Goal: Task Accomplishment & Management: Manage account settings

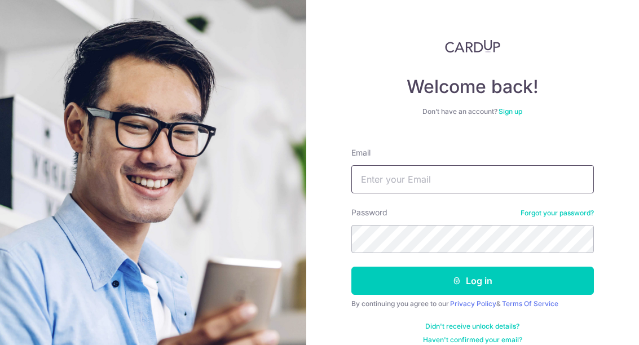
click at [516, 176] on input "Email" at bounding box center [472, 179] width 242 height 28
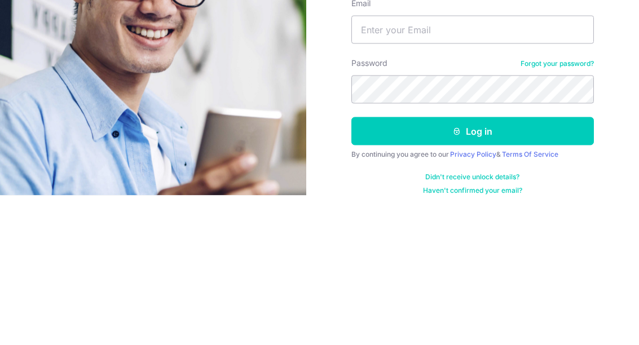
scroll to position [45, 0]
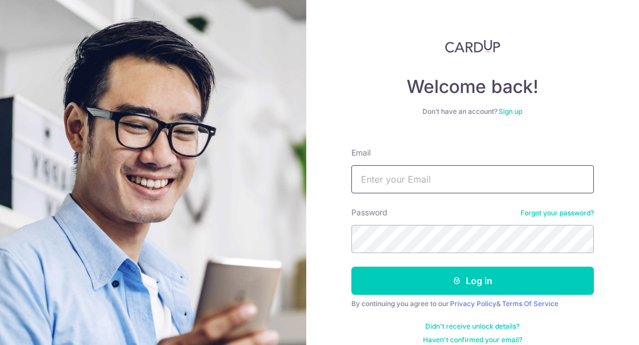
type input "[EMAIL_ADDRESS][DOMAIN_NAME]"
click at [494, 267] on button "Log in" at bounding box center [472, 281] width 242 height 28
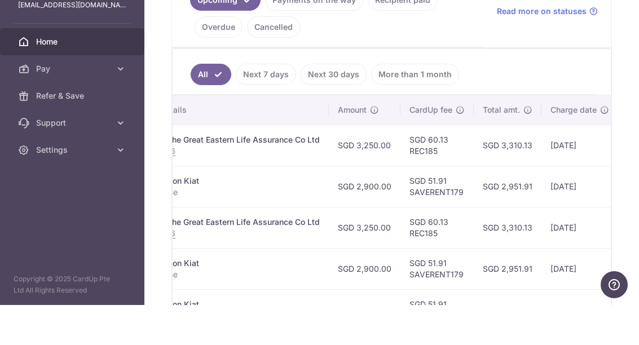
scroll to position [0, 285]
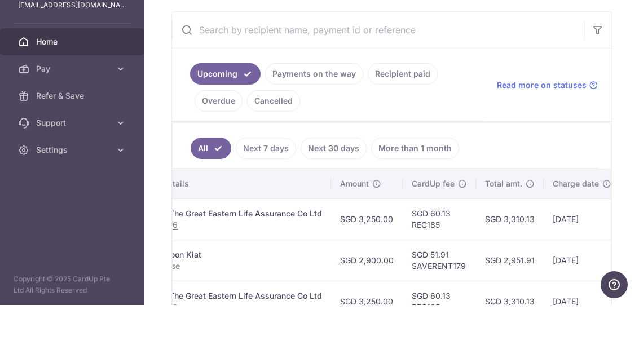
click at [265, 103] on link "Payments on the way" at bounding box center [314, 113] width 98 height 21
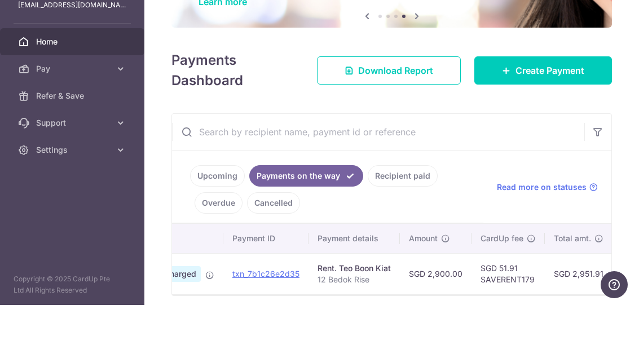
scroll to position [0, 69]
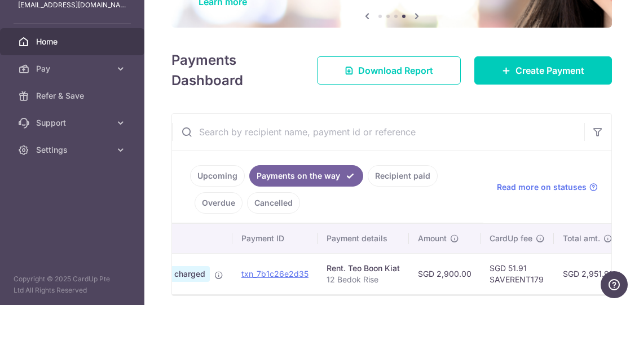
click at [190, 205] on link "Upcoming" at bounding box center [217, 215] width 55 height 21
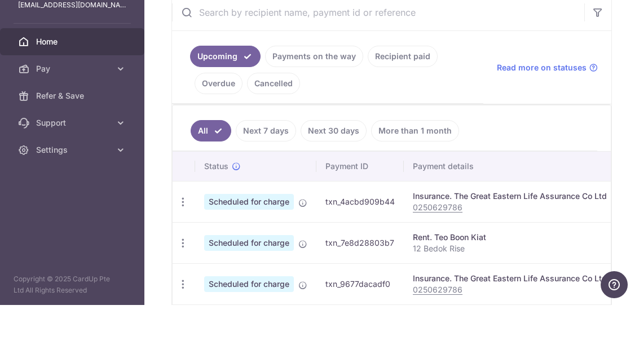
scroll to position [195, 0]
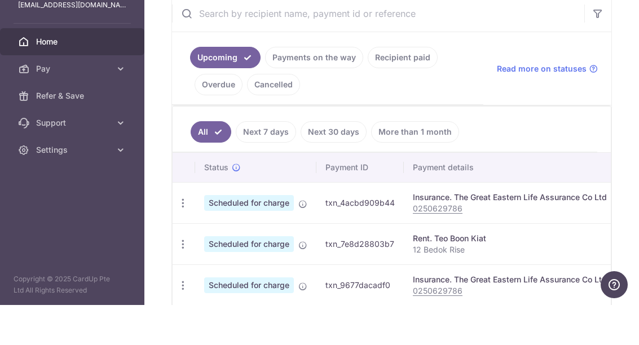
click at [177, 237] on icon "button" at bounding box center [183, 243] width 12 height 12
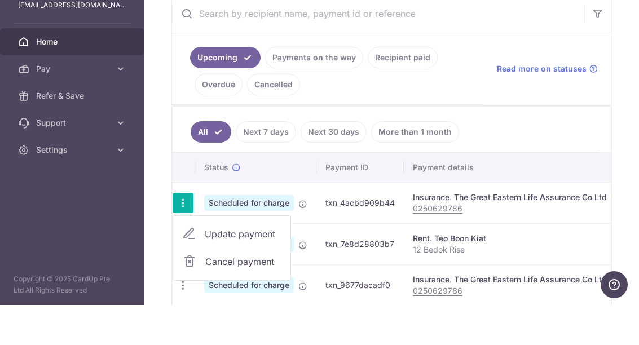
click at [166, 160] on div at bounding box center [319, 172] width 639 height 345
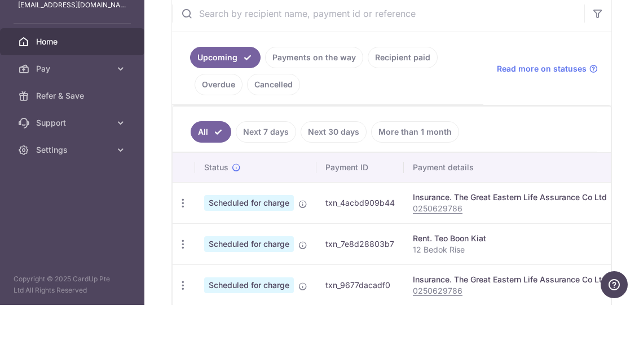
click at [298, 240] on icon at bounding box center [302, 244] width 9 height 9
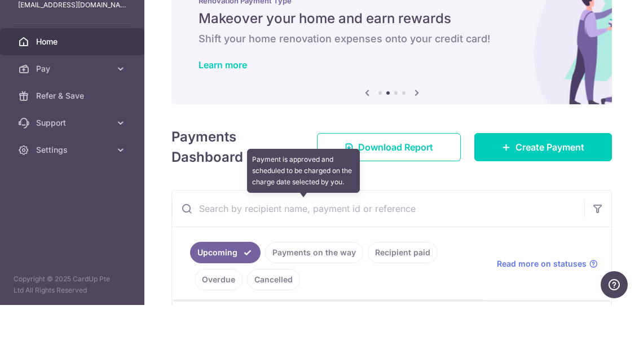
scroll to position [0, 0]
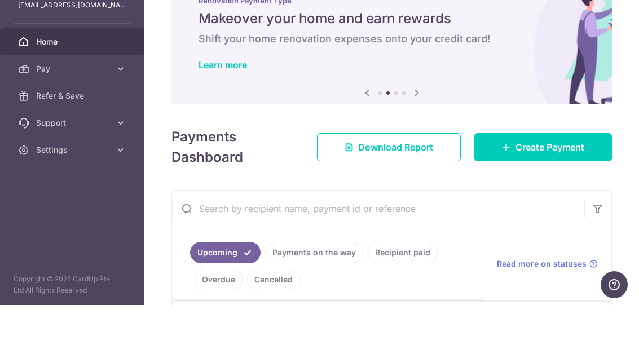
click at [144, 150] on div "× Pause Schedule Pause all future payments in this series Pause just this one p…" at bounding box center [391, 172] width 494 height 345
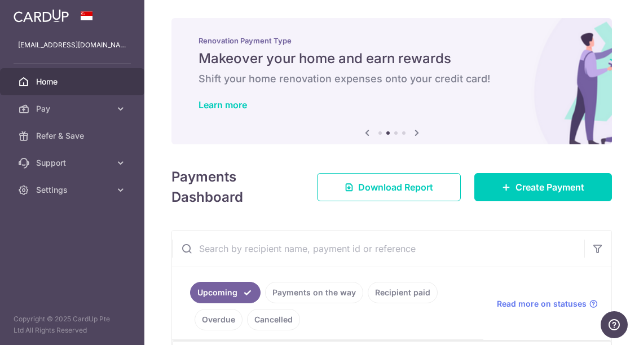
click at [0, 0] on button "button" at bounding box center [0, 0] width 0 height 0
click at [122, 110] on icon at bounding box center [120, 108] width 11 height 11
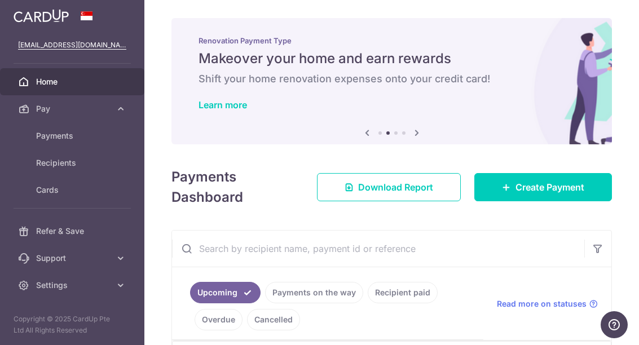
click at [42, 162] on span "Recipients" at bounding box center [73, 162] width 74 height 11
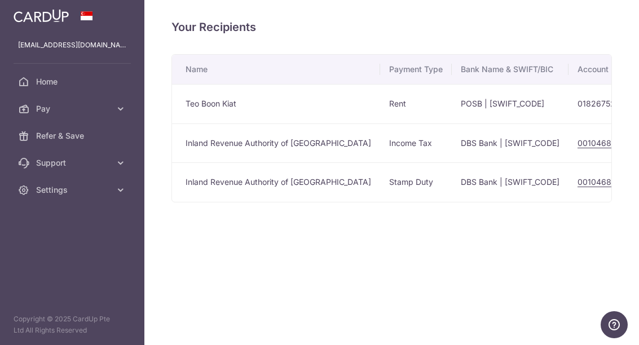
click at [568, 163] on td "0010468669" at bounding box center [601, 142] width 67 height 39
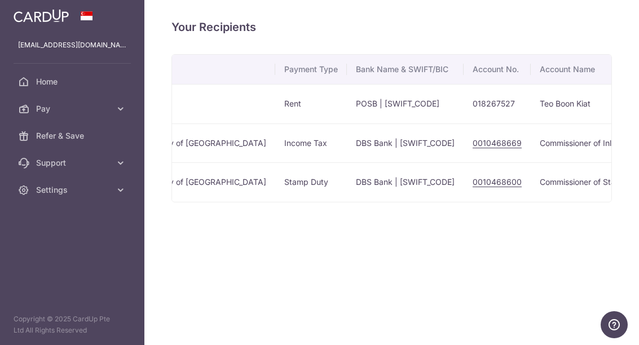
scroll to position [0, 104]
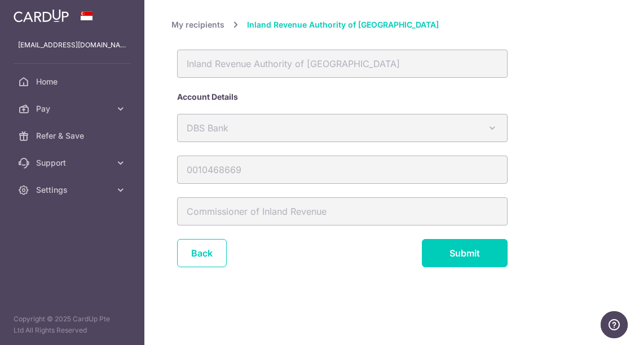
click at [177, 267] on link "Back" at bounding box center [202, 253] width 50 height 28
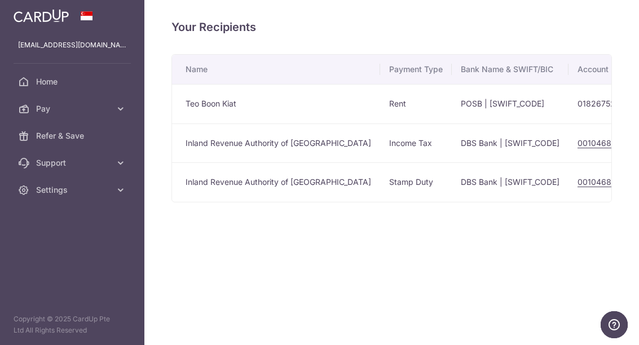
click at [0, 0] on icon "button" at bounding box center [0, 0] width 0 height 0
click at [122, 117] on link "Pay" at bounding box center [72, 108] width 144 height 27
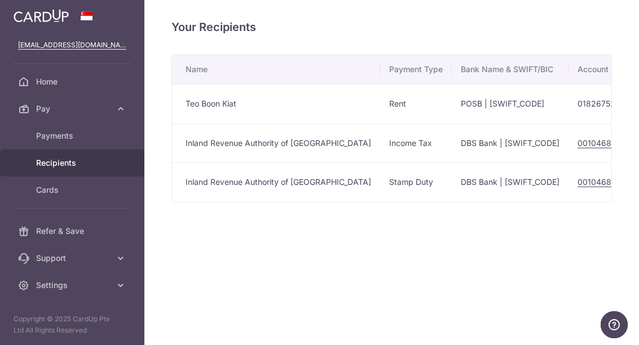
click at [47, 139] on span "Payments" at bounding box center [73, 135] width 74 height 11
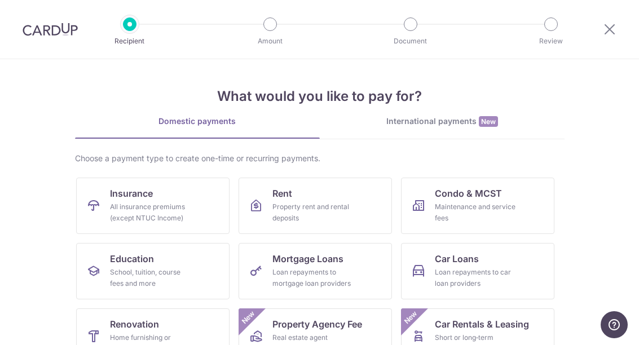
click at [497, 122] on span "New" at bounding box center [488, 121] width 19 height 11
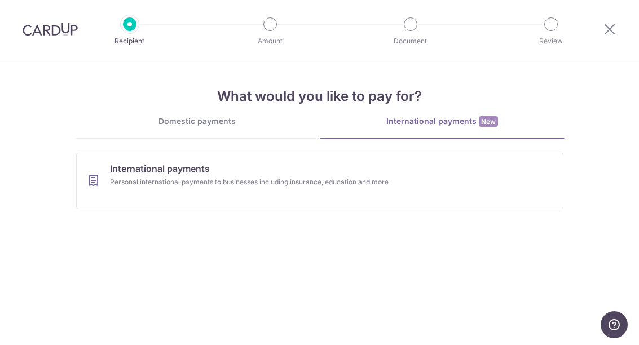
click at [136, 117] on div "Domestic payments" at bounding box center [197, 121] width 245 height 11
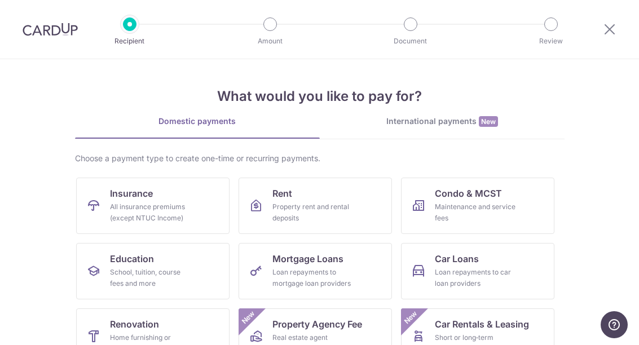
click at [612, 30] on icon at bounding box center [610, 29] width 14 height 14
